Goal: Navigation & Orientation: Find specific page/section

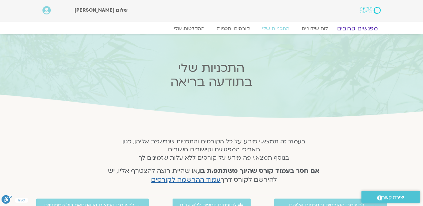
click at [357, 27] on link "מפגשים קרובים" at bounding box center [358, 28] width 56 height 7
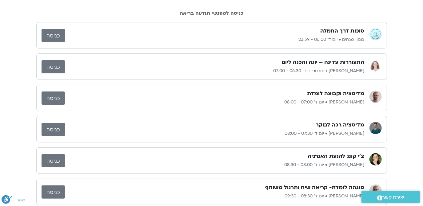
scroll to position [74, 0]
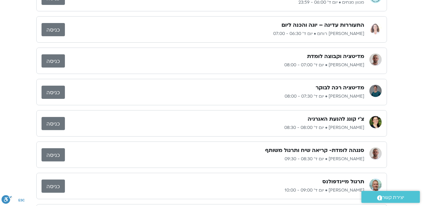
click at [53, 58] on link "כניסה" at bounding box center [53, 60] width 23 height 13
